Goal: Check status: Check status

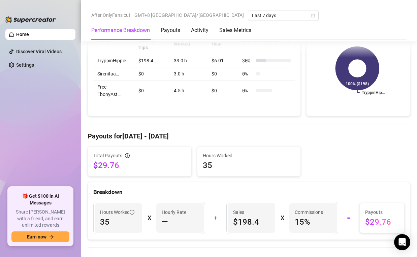
scroll to position [203, 0]
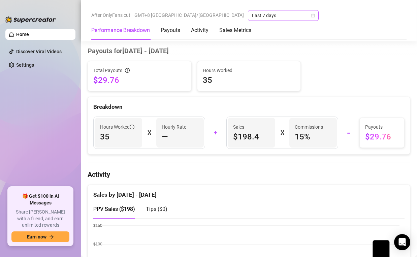
click at [252, 16] on span "Last 7 days" at bounding box center [283, 15] width 63 height 10
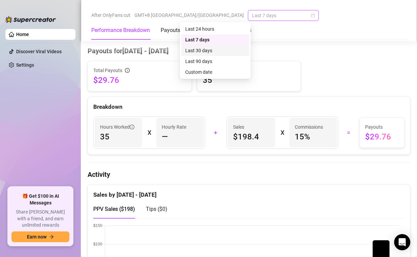
click at [206, 51] on div "Last 30 days" at bounding box center [215, 50] width 60 height 7
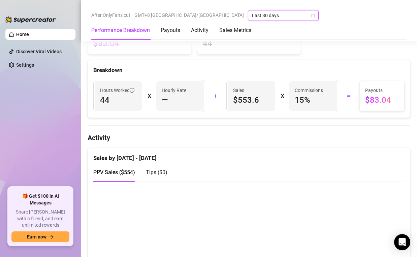
scroll to position [243, 0]
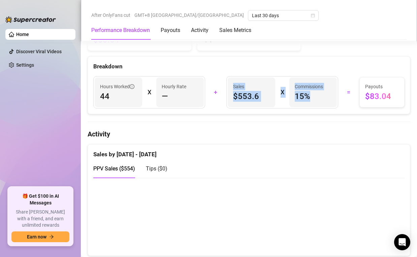
drag, startPoint x: 232, startPoint y: 85, endPoint x: 319, endPoint y: 105, distance: 90.0
click at [319, 105] on div "Sales $553.6 X Commissions 15 %" at bounding box center [282, 92] width 112 height 32
click at [319, 105] on div "Commissions 15 %" at bounding box center [314, 93] width 48 height 30
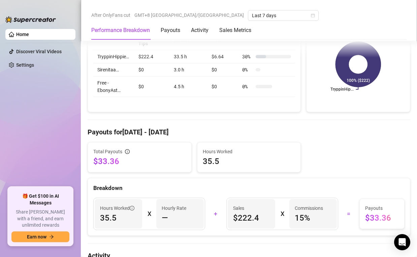
scroll to position [247, 0]
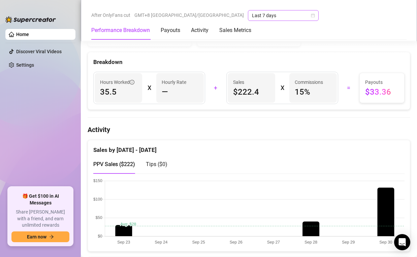
click at [252, 20] on span "Last 7 days" at bounding box center [283, 15] width 63 height 10
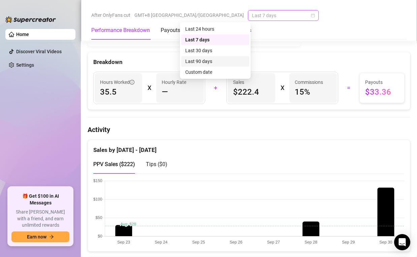
click at [202, 59] on div "Last 90 days" at bounding box center [215, 61] width 60 height 7
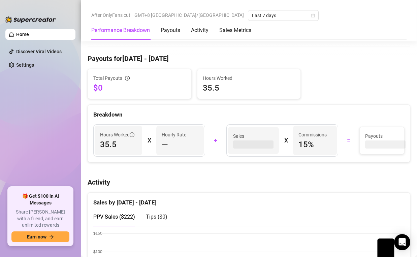
scroll to position [241, 0]
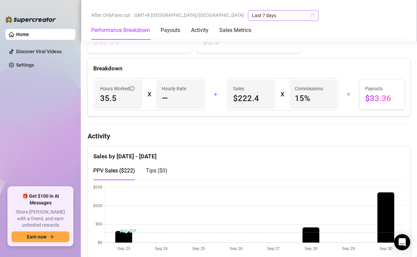
click at [252, 13] on span "Last 7 days" at bounding box center [283, 15] width 63 height 10
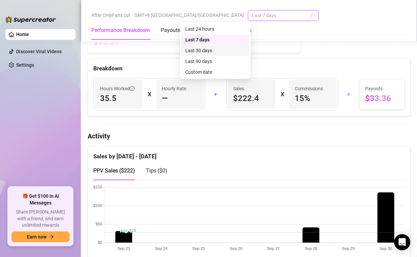
click at [200, 48] on div "Last 30 days" at bounding box center [215, 50] width 60 height 7
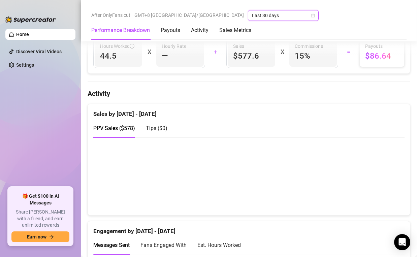
scroll to position [284, 0]
click at [252, 19] on span "Last 30 days" at bounding box center [283, 15] width 63 height 10
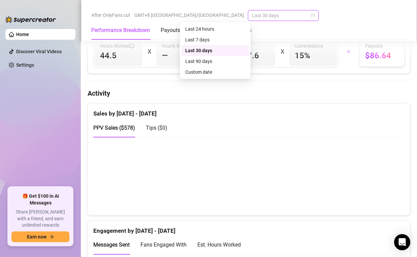
click at [210, 53] on div "Last 30 days" at bounding box center [215, 50] width 60 height 7
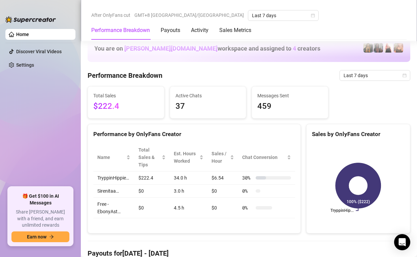
scroll to position [271, 0]
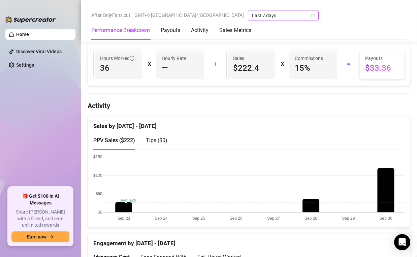
click at [252, 14] on span "Last 7 days" at bounding box center [283, 15] width 63 height 10
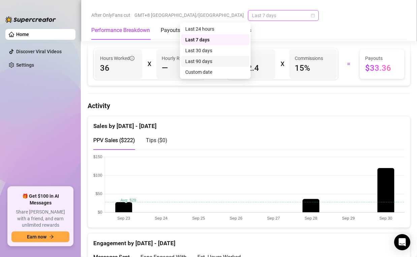
click at [193, 63] on div "Last 90 days" at bounding box center [215, 61] width 60 height 7
